Goal: Task Accomplishment & Management: Manage account settings

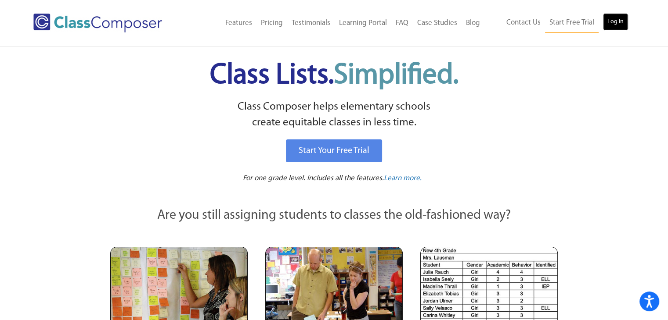
click at [610, 26] on link "Log In" at bounding box center [615, 22] width 25 height 18
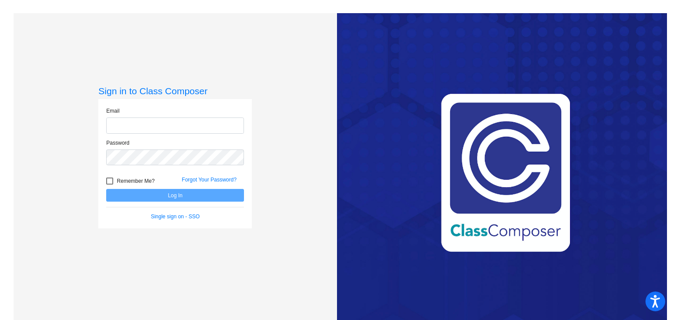
type input "[EMAIL_ADDRESS][DOMAIN_NAME]"
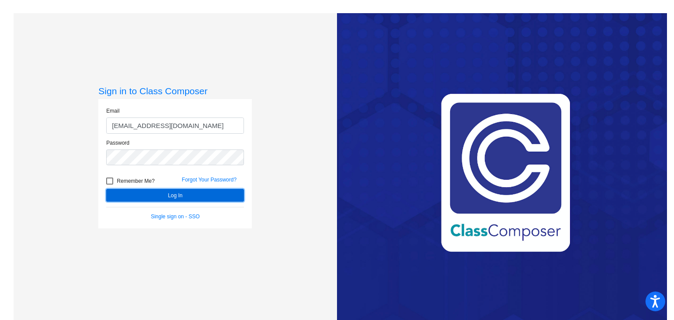
click at [167, 196] on button "Log In" at bounding box center [175, 195] width 138 height 13
